Goal: Task Accomplishment & Management: Manage account settings

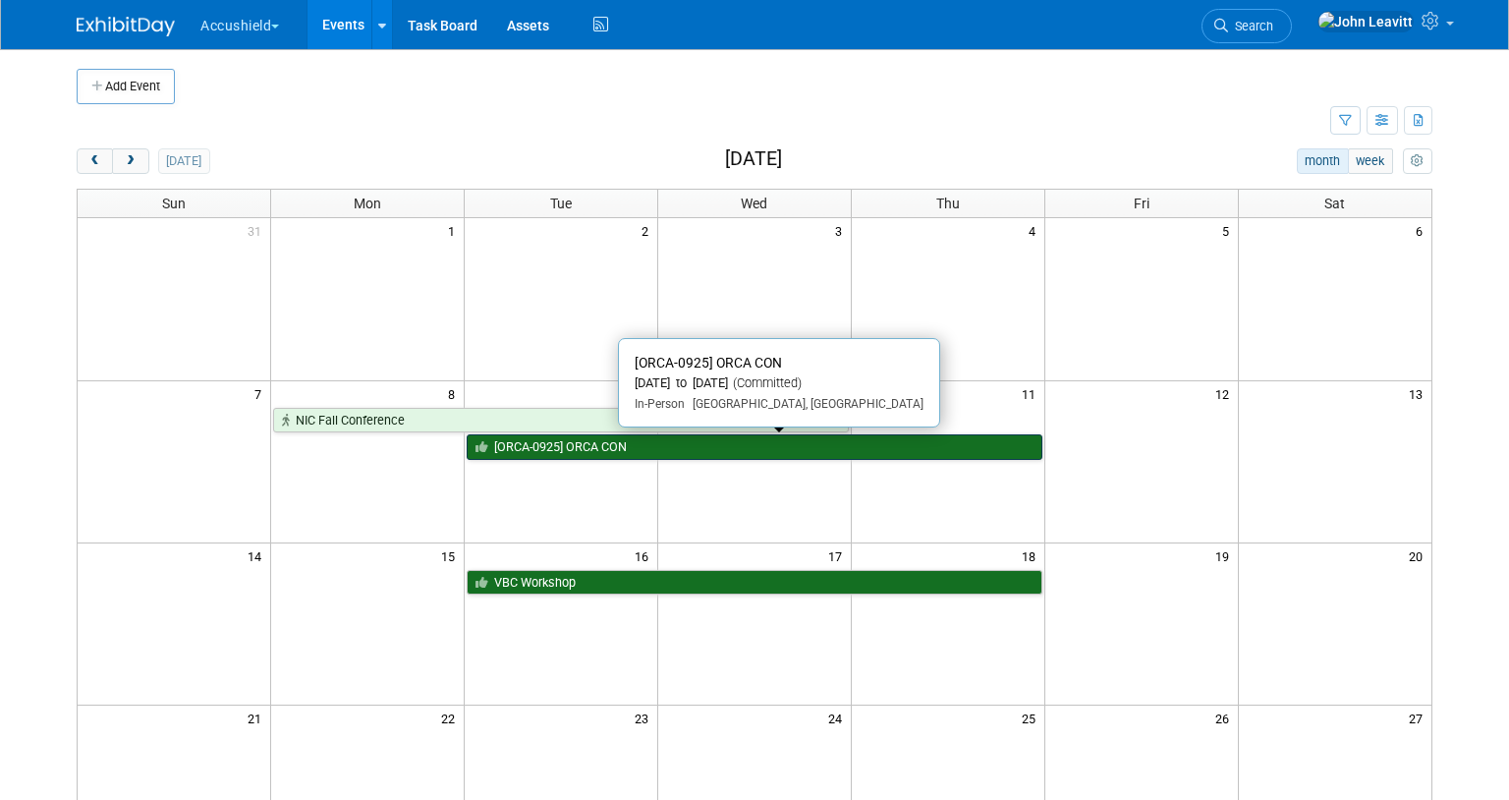
click at [501, 441] on link "[ORCA-0925] ORCA CON" at bounding box center [755, 447] width 576 height 26
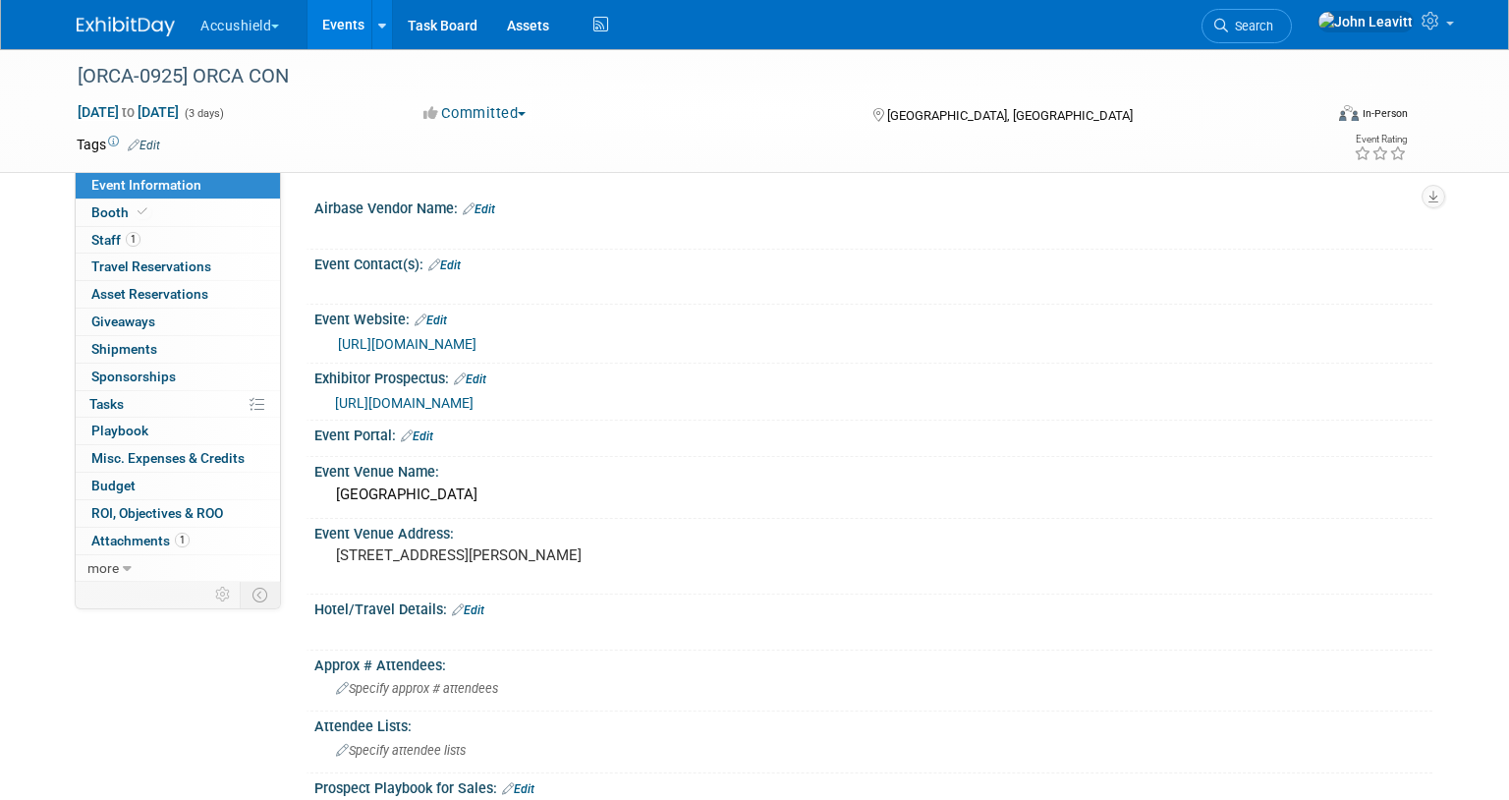
select select "Yes"
click at [276, 79] on div "[ORCA-0925] ORCA CON" at bounding box center [683, 76] width 1224 height 35
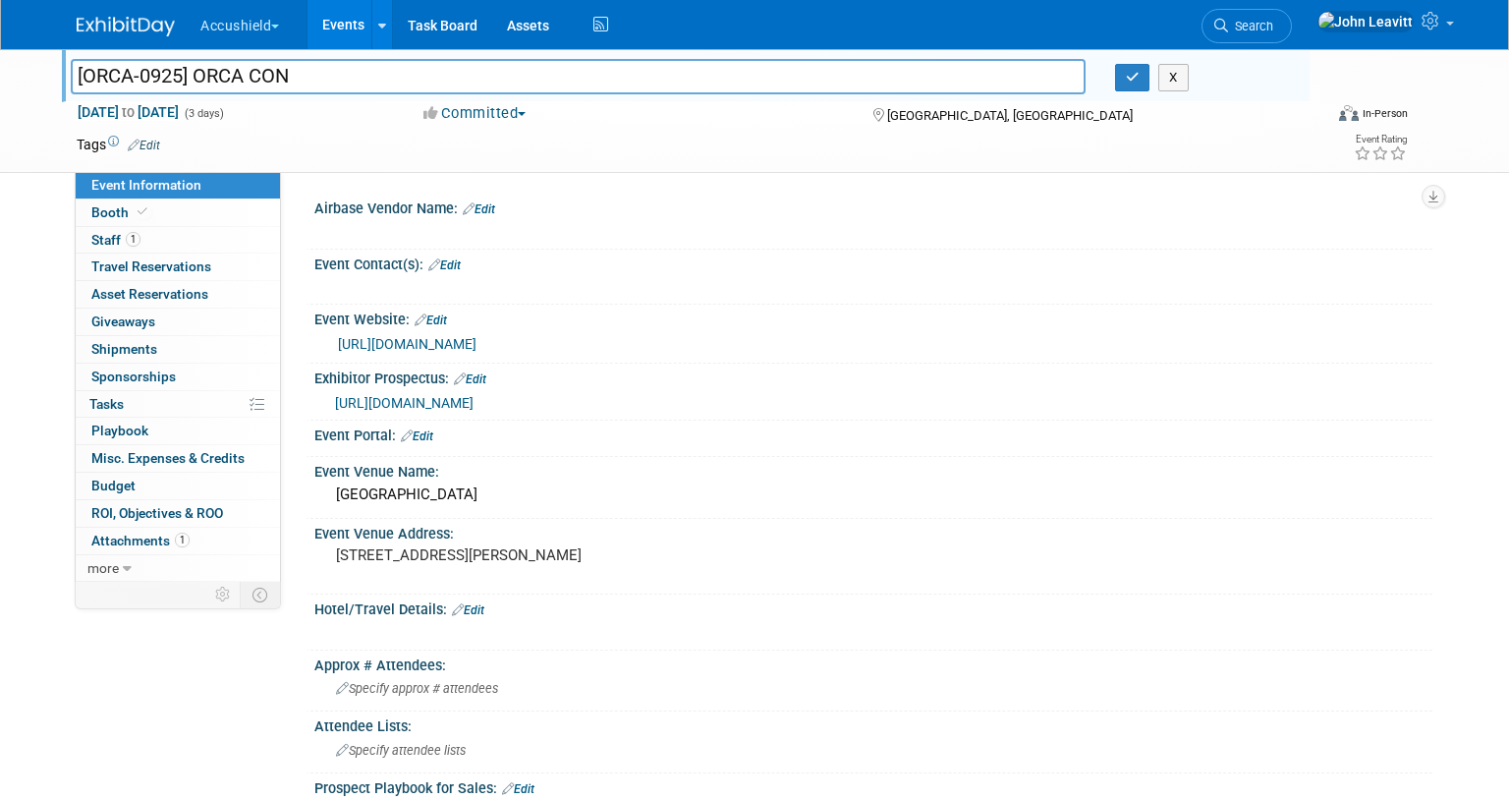
click at [276, 79] on input "[ORCA-0925] ORCA CON" at bounding box center [578, 76] width 1015 height 34
click at [1171, 75] on button "X" at bounding box center [1173, 78] width 30 height 28
